Goal: Information Seeking & Learning: Learn about a topic

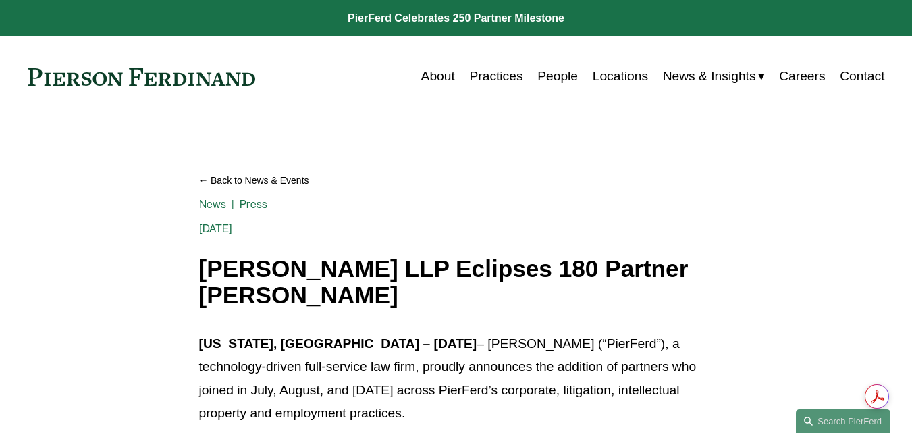
click at [551, 69] on link "People" at bounding box center [557, 76] width 41 height 26
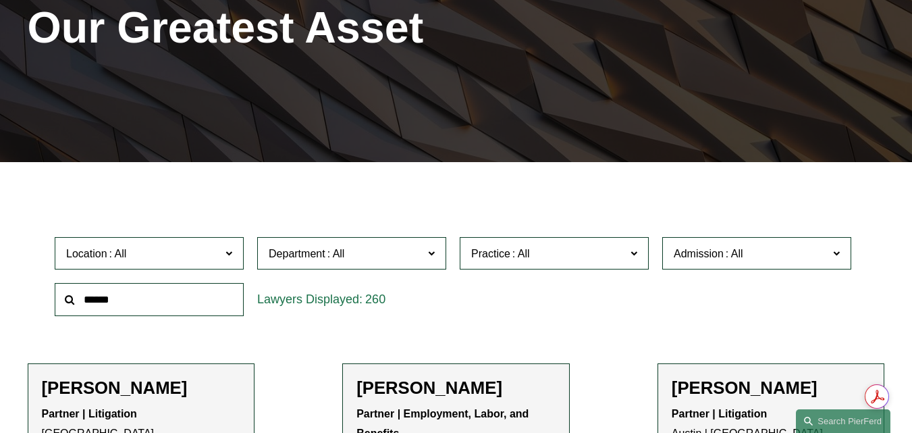
scroll to position [216, 0]
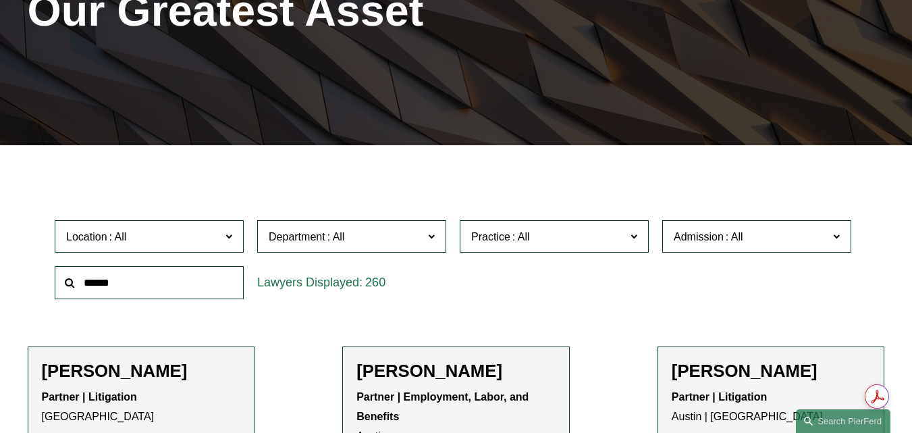
click at [200, 294] on input "text" at bounding box center [149, 282] width 189 height 33
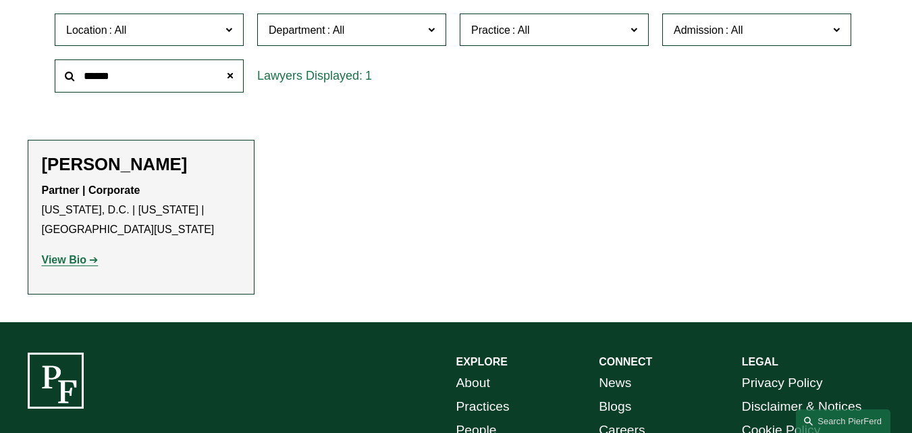
scroll to position [435, 0]
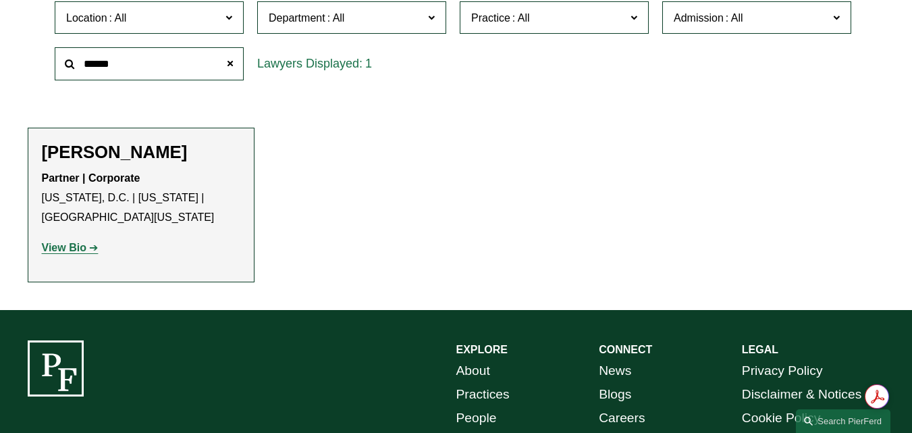
type input "******"
click at [72, 251] on strong "View Bio" at bounding box center [64, 247] width 45 height 11
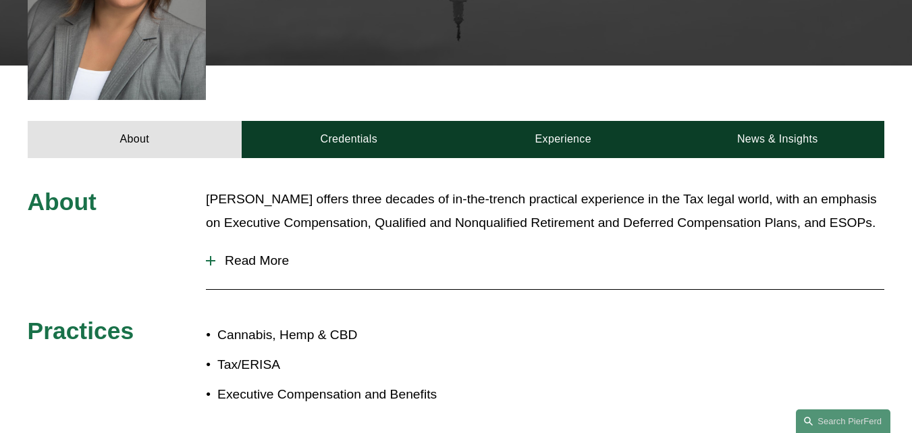
scroll to position [484, 0]
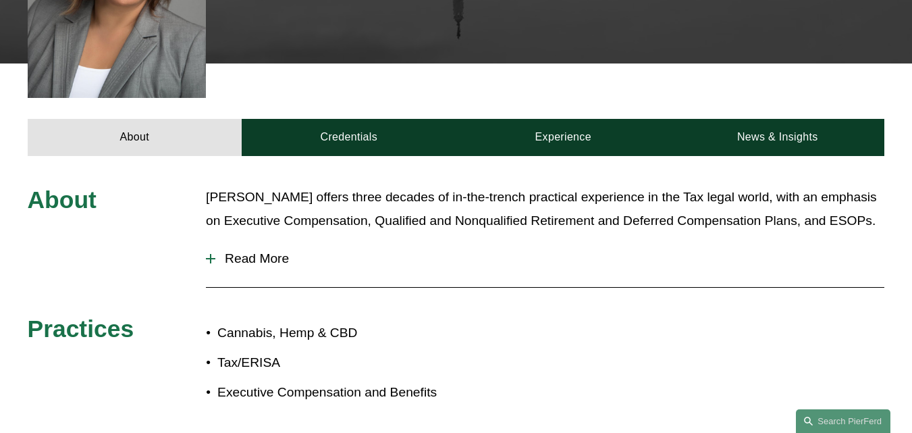
click at [256, 251] on span "Read More" at bounding box center [549, 258] width 669 height 15
